Goal: Task Accomplishment & Management: Use online tool/utility

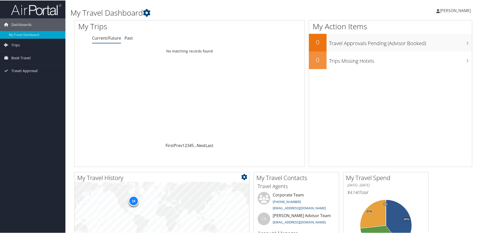
click at [133, 200] on div "19" at bounding box center [133, 200] width 10 height 10
click at [17, 45] on span "Trips" at bounding box center [15, 44] width 9 height 13
click at [16, 64] on link "Past Trips" at bounding box center [32, 62] width 65 height 8
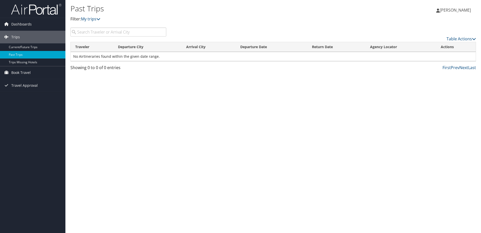
click at [456, 9] on span "[PERSON_NAME]" at bounding box center [455, 10] width 31 height 6
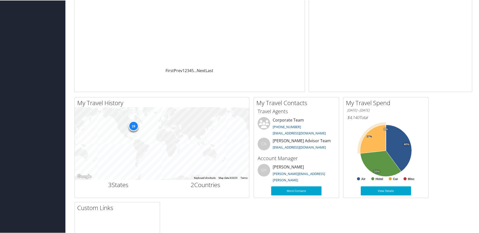
scroll to position [76, 0]
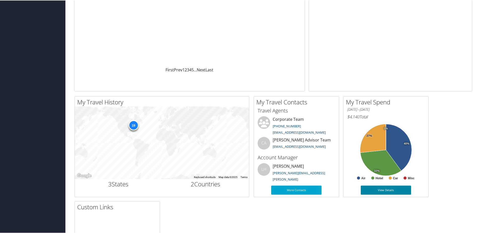
drag, startPoint x: 385, startPoint y: 188, endPoint x: 387, endPoint y: 189, distance: 2.5
click at [385, 188] on link "View Details" at bounding box center [386, 189] width 50 height 9
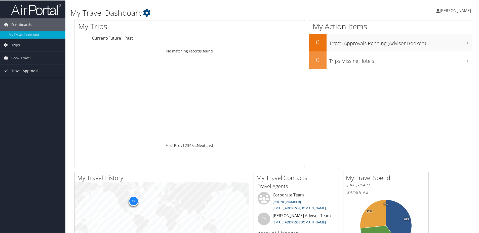
click at [13, 42] on span "Trips" at bounding box center [15, 44] width 9 height 13
click at [18, 53] on link "Current/Future Trips" at bounding box center [32, 55] width 65 height 8
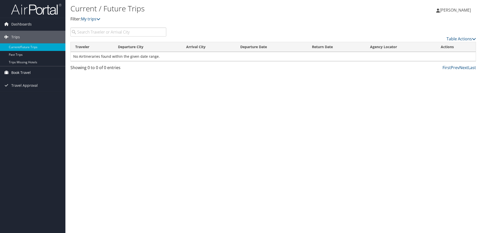
click at [22, 72] on span "Book Travel" at bounding box center [20, 72] width 19 height 13
click at [18, 98] on link "Book/Manage Online Trips" at bounding box center [32, 98] width 65 height 8
